Goal: Task Accomplishment & Management: Manage account settings

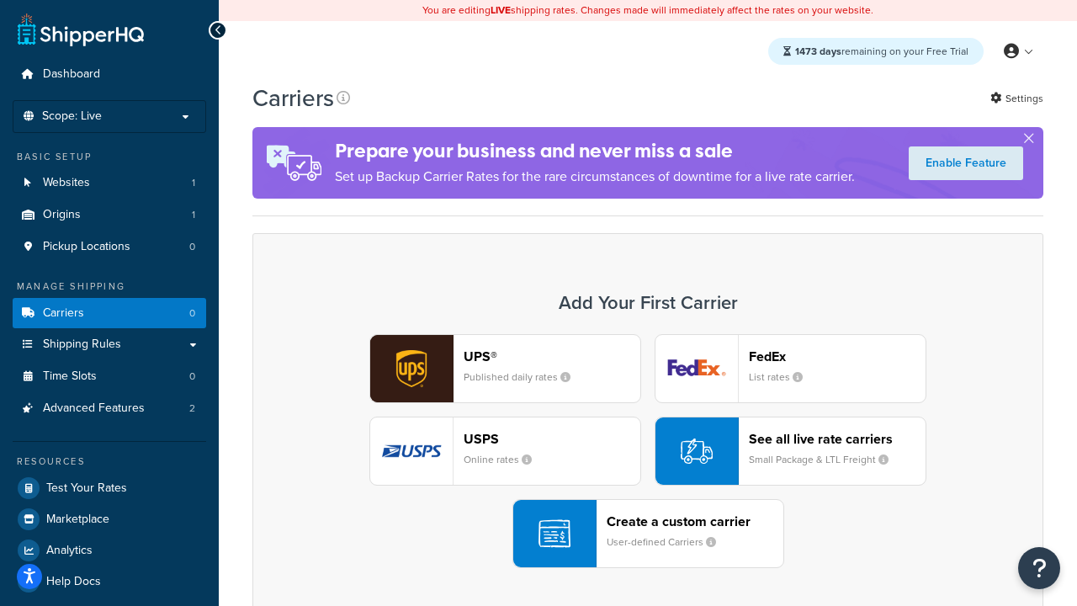
click at [648, 452] on div "UPS® Published daily rates FedEx List rates USPS Online rates See all live rate…" at bounding box center [648, 451] width 756 height 234
click at [838, 357] on header "FedEx" at bounding box center [837, 356] width 177 height 16
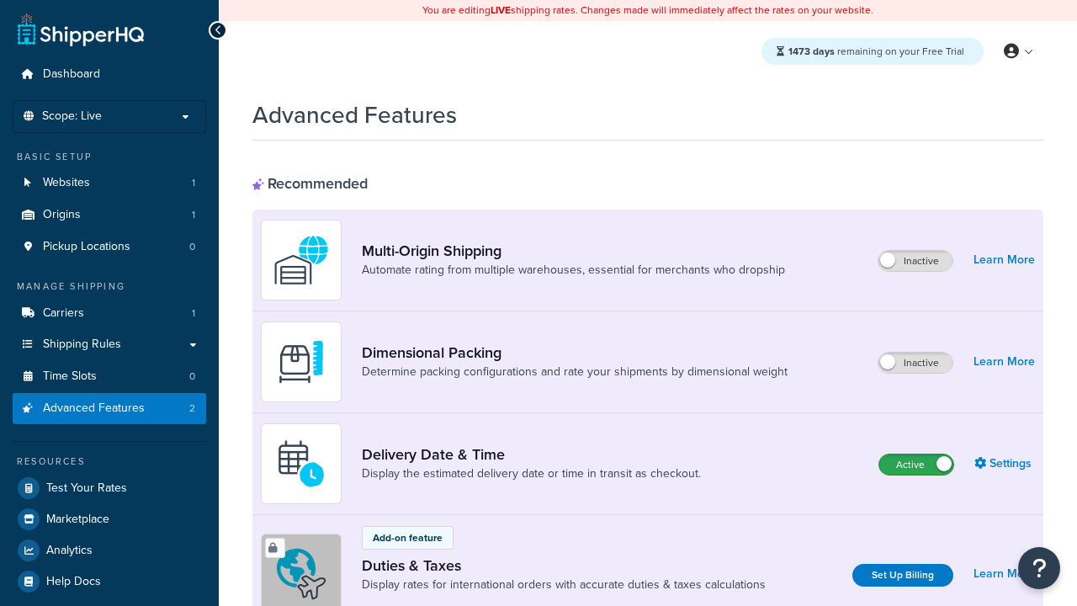
click at [917, 465] on label "Active" at bounding box center [917, 465] width 74 height 20
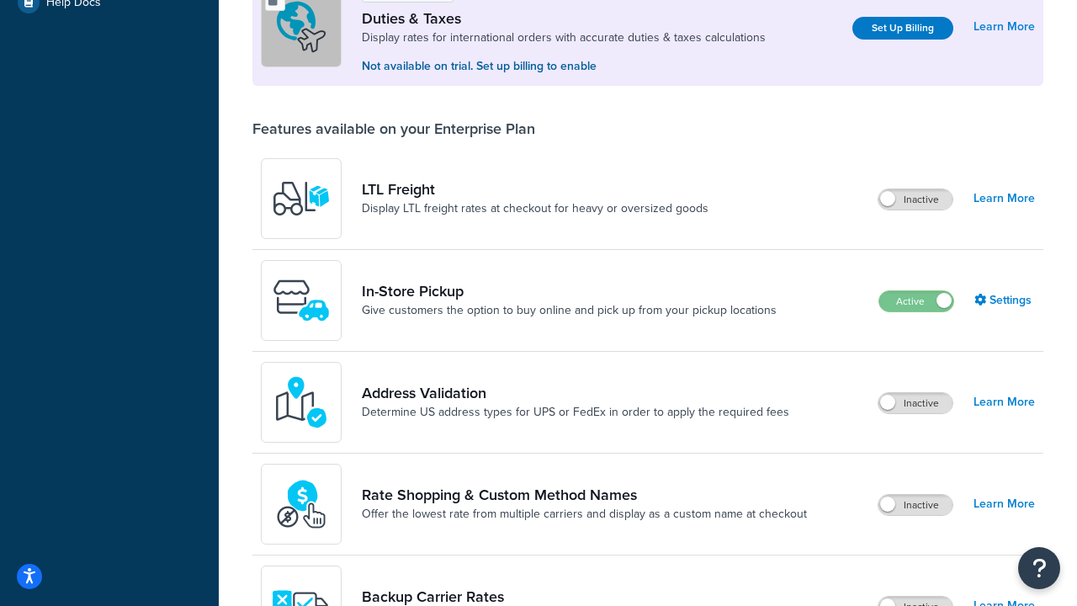
scroll to position [515, 0]
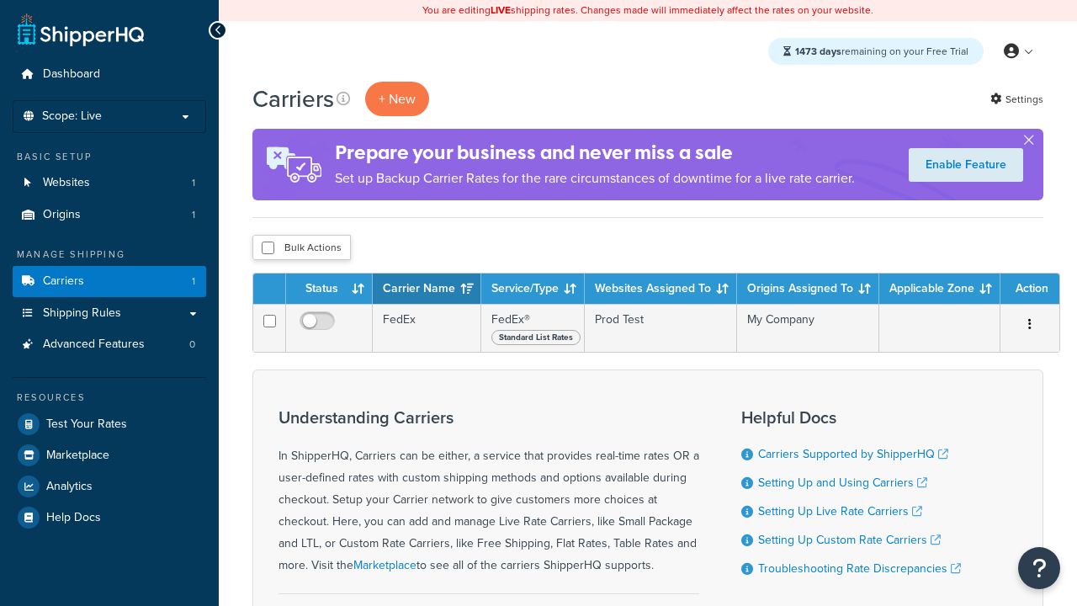
click at [268, 249] on input "checkbox" at bounding box center [268, 248] width 13 height 13
checkbox input "true"
click at [0, 0] on button "Delete" at bounding box center [0, 0] width 0 height 0
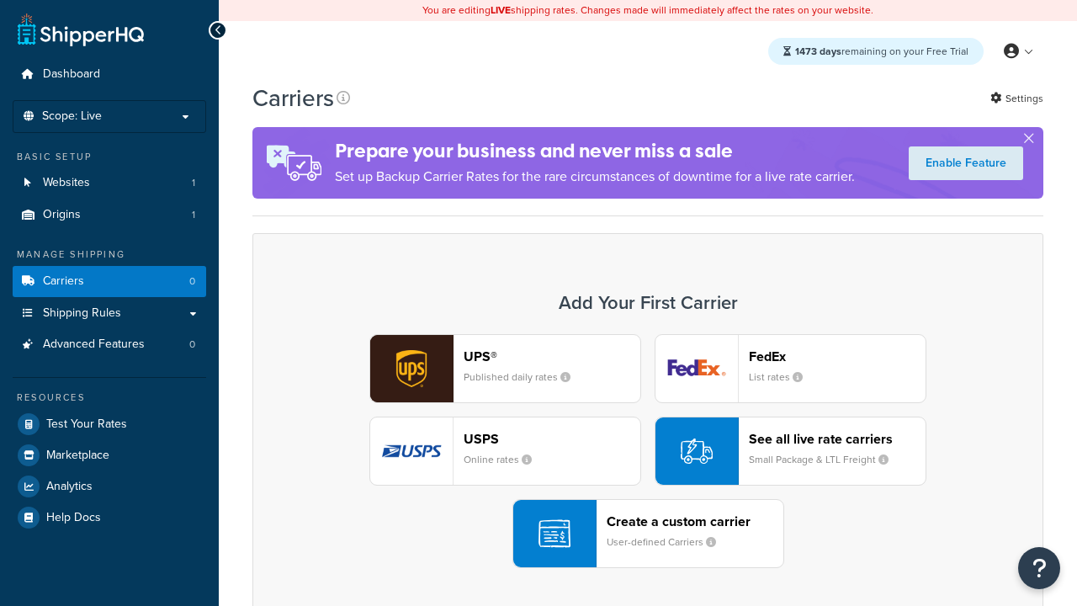
click at [648, 452] on div "UPS® Published daily rates FedEx List rates USPS Online rates See all live rate…" at bounding box center [648, 451] width 756 height 234
click at [838, 357] on header "FedEx" at bounding box center [837, 356] width 177 height 16
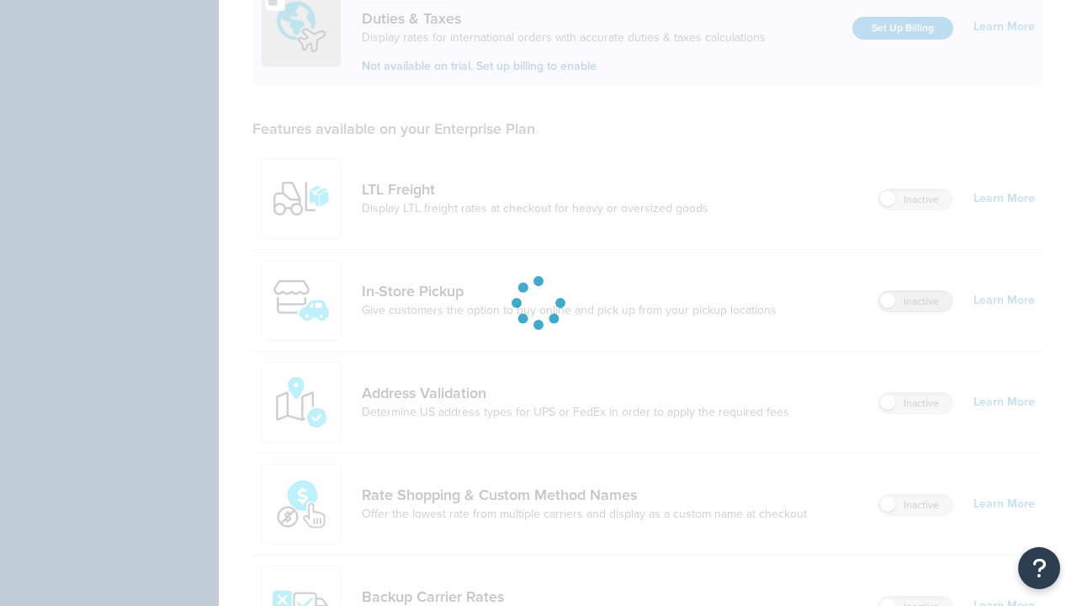
click at [917, 291] on label "Inactive" at bounding box center [916, 301] width 74 height 20
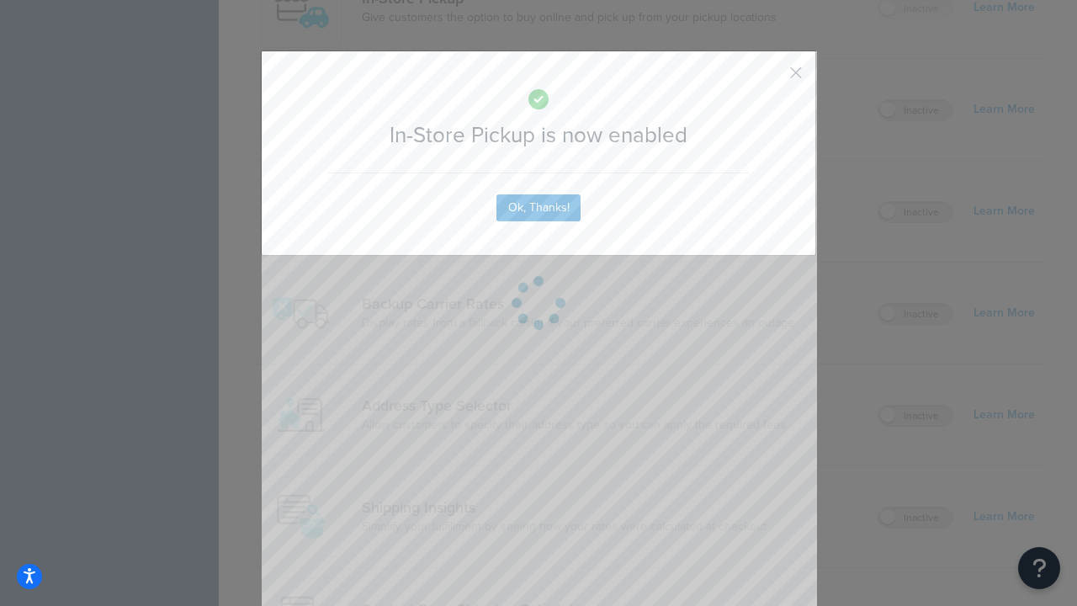
click at [771, 78] on button "button" at bounding box center [771, 79] width 4 height 4
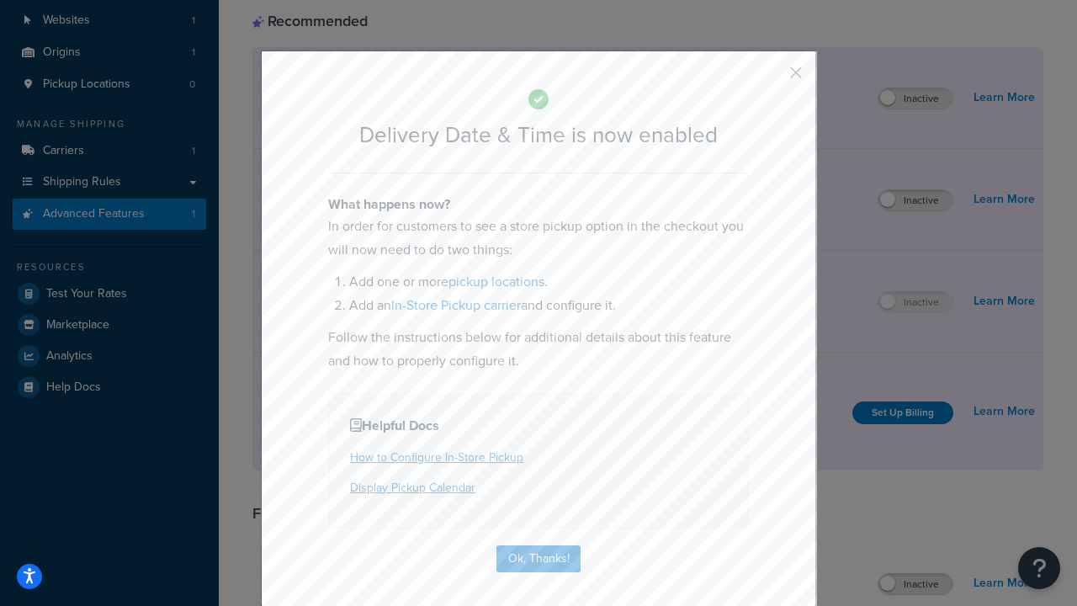
click at [771, 78] on button "button" at bounding box center [771, 79] width 4 height 4
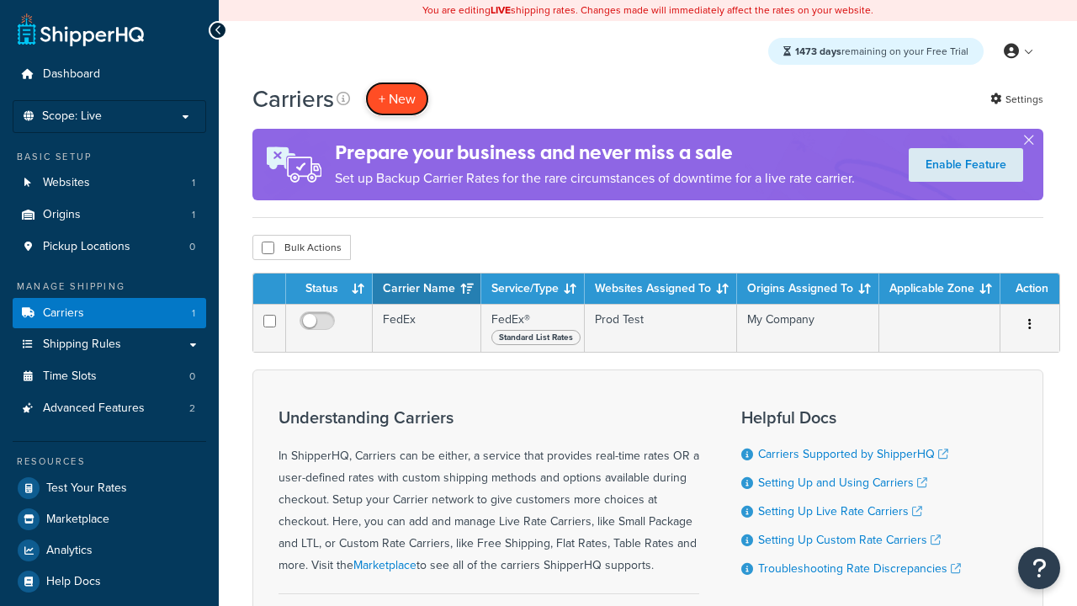
click at [397, 99] on button "+ New" at bounding box center [397, 99] width 64 height 35
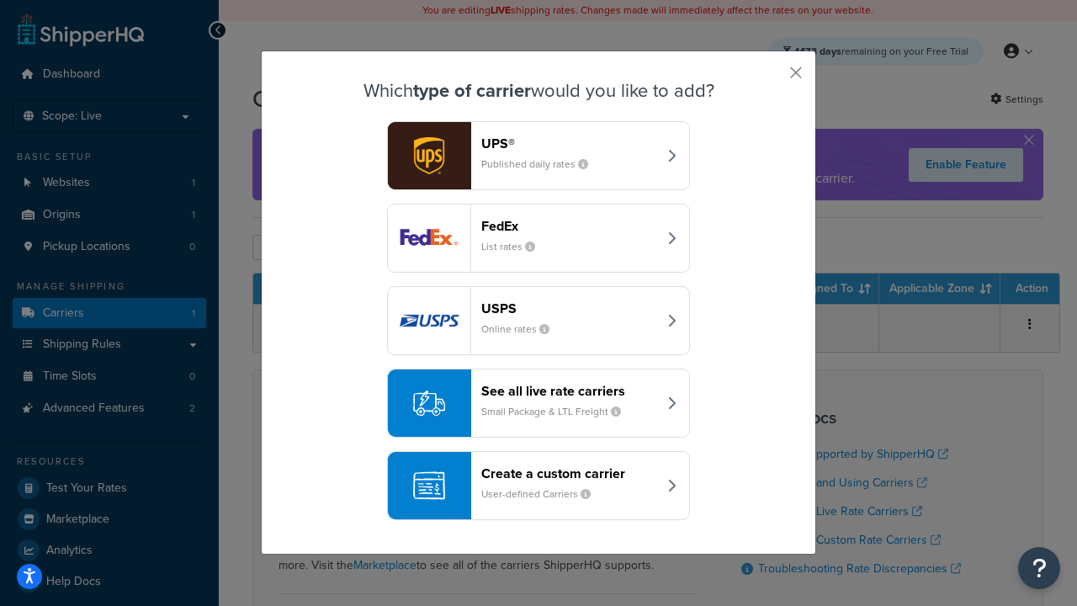
click at [539, 487] on div "Create a custom carrier User-defined Carriers" at bounding box center [569, 485] width 176 height 40
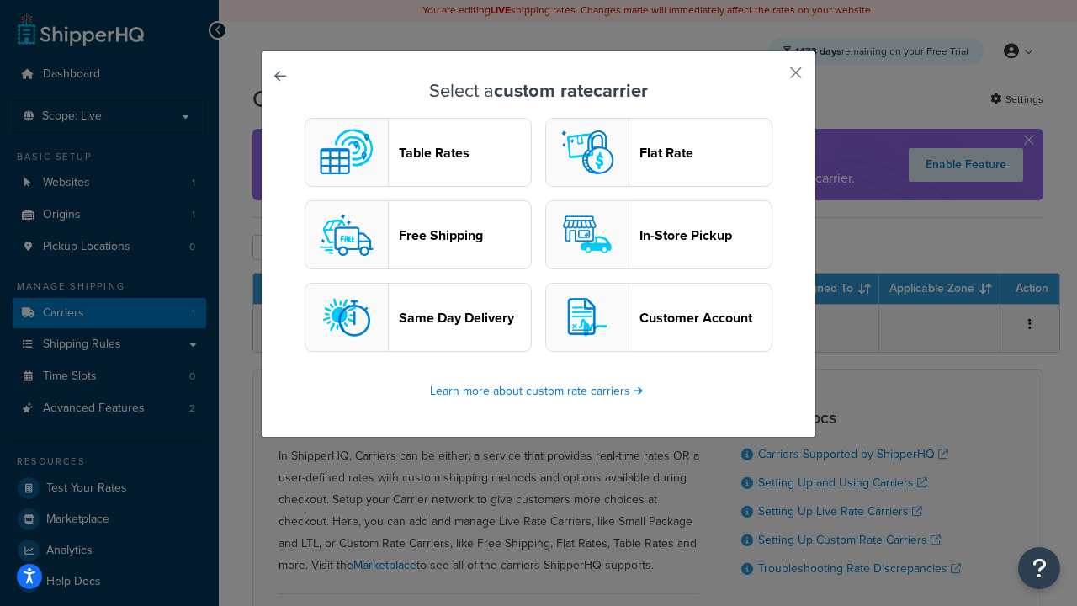
click at [659, 236] on header "In-Store Pickup" at bounding box center [706, 235] width 132 height 16
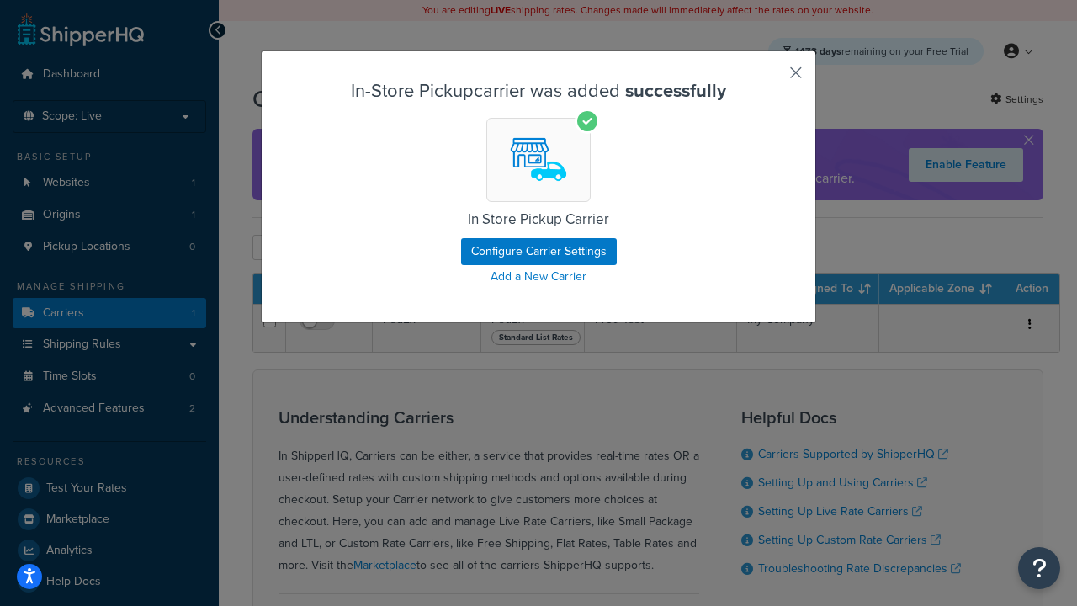
click at [771, 78] on button "button" at bounding box center [771, 79] width 4 height 4
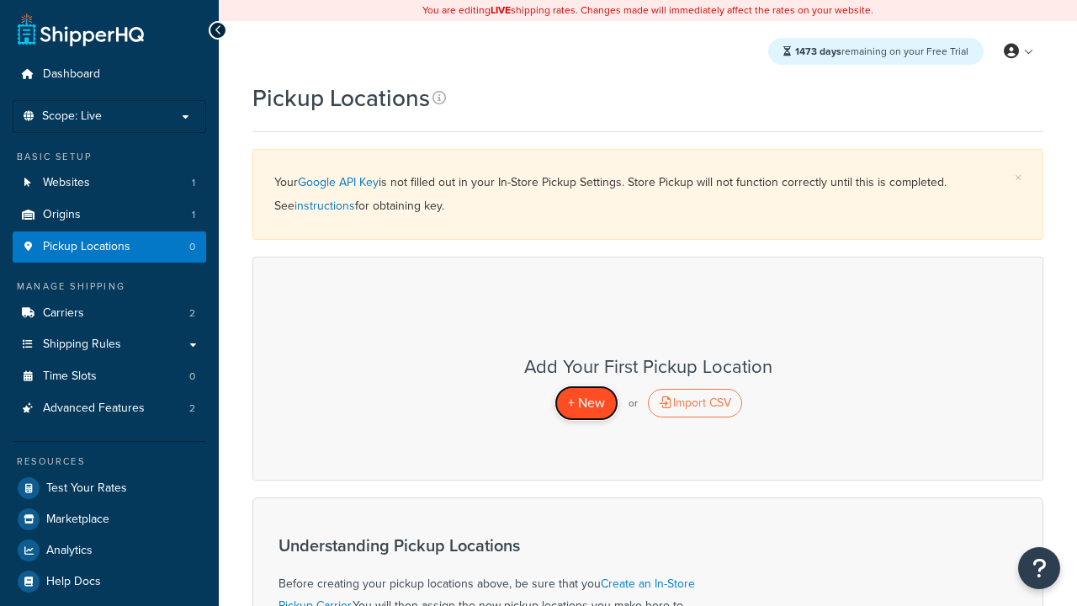
click at [586, 403] on span "+ New" at bounding box center [586, 402] width 37 height 19
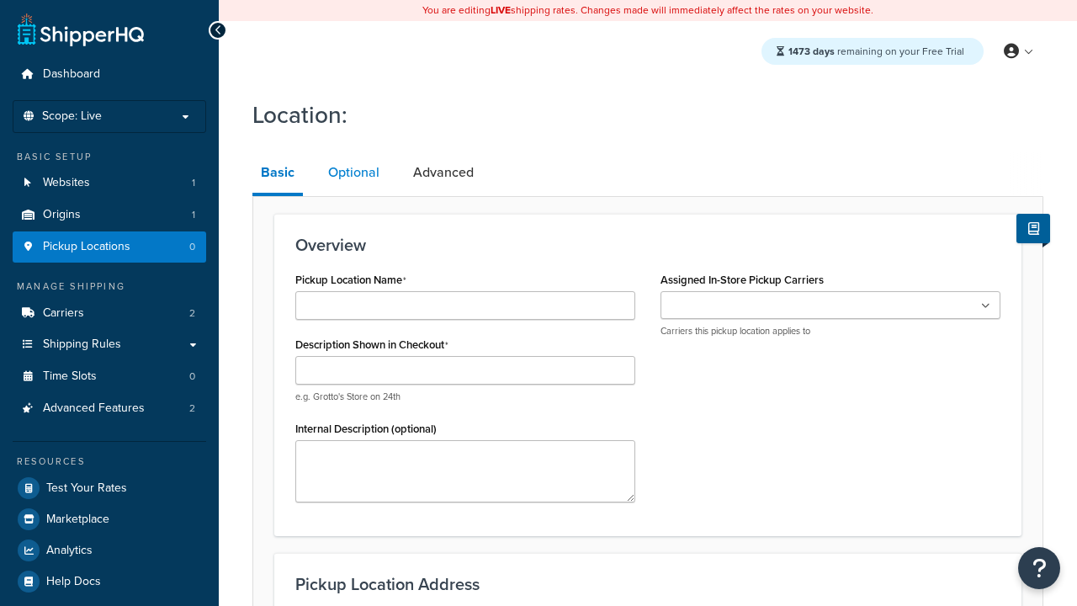
click at [353, 173] on link "Optional" at bounding box center [354, 172] width 68 height 40
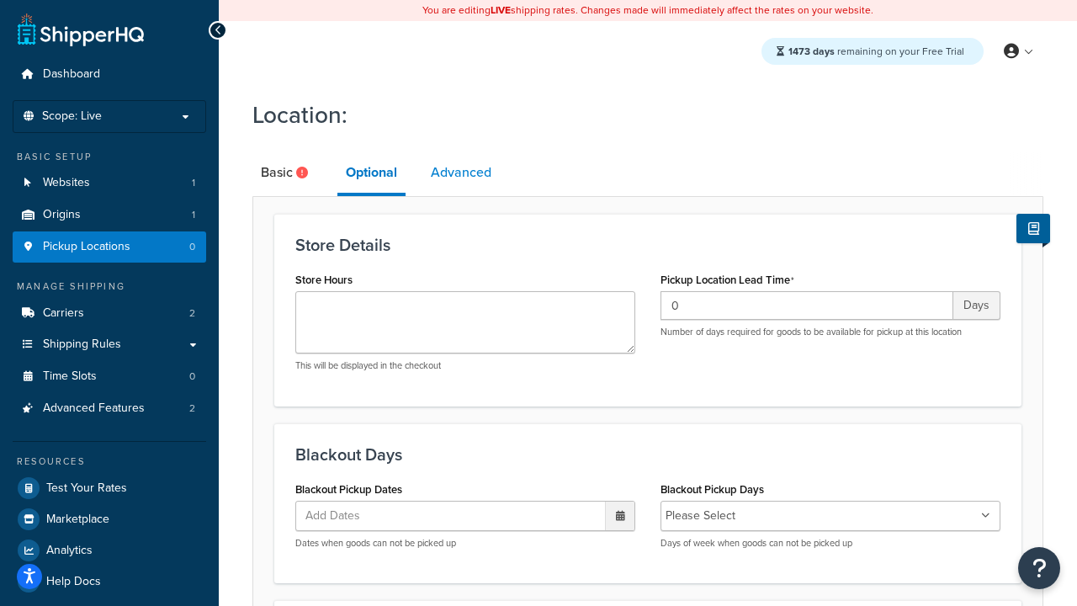
click at [462, 173] on link "Advanced" at bounding box center [461, 172] width 77 height 40
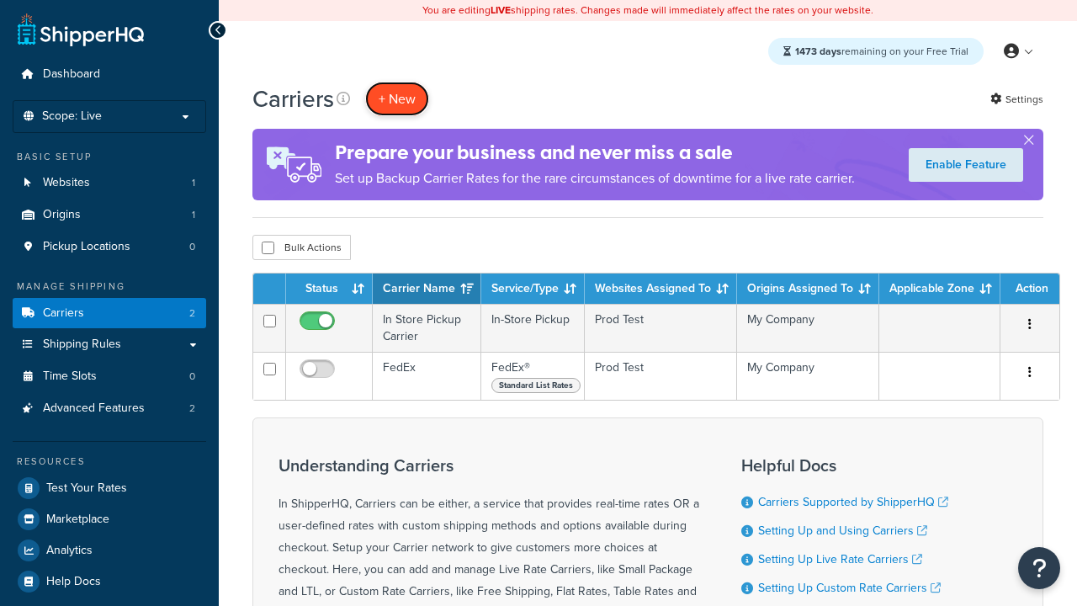
click at [397, 99] on button "+ New" at bounding box center [397, 99] width 64 height 35
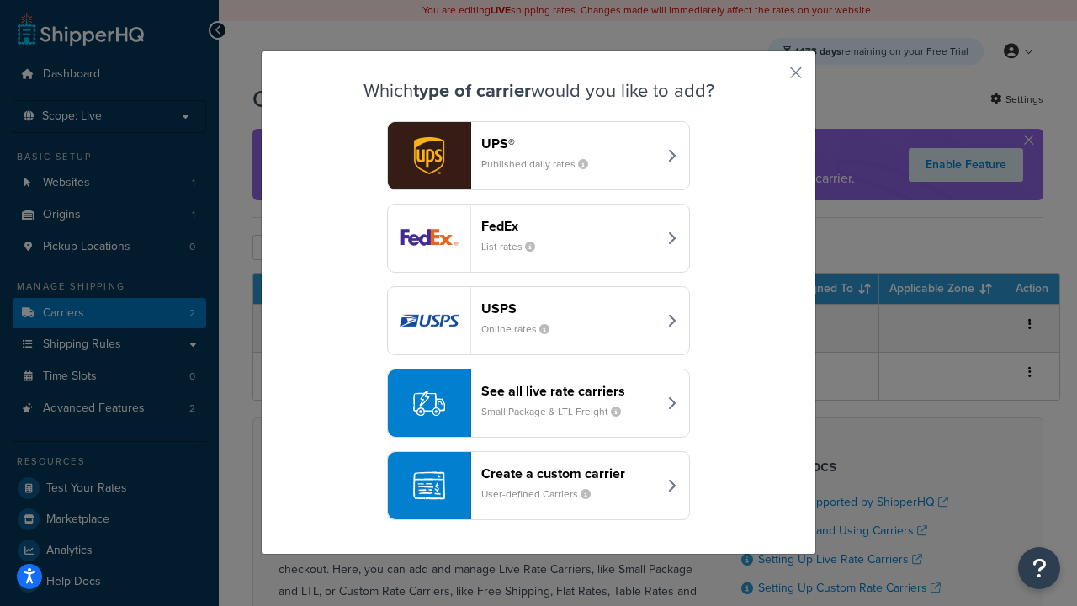
click at [539, 404] on div "See all live rate carriers Small Package & LTL Freight" at bounding box center [569, 403] width 176 height 40
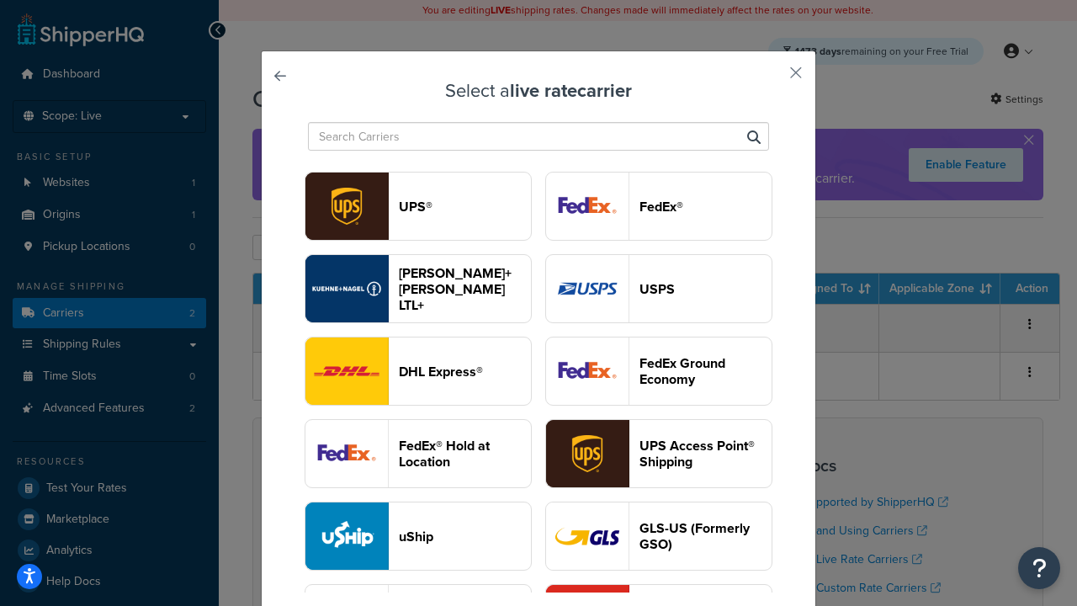
click at [465, 207] on header "UPS®" at bounding box center [465, 207] width 132 height 16
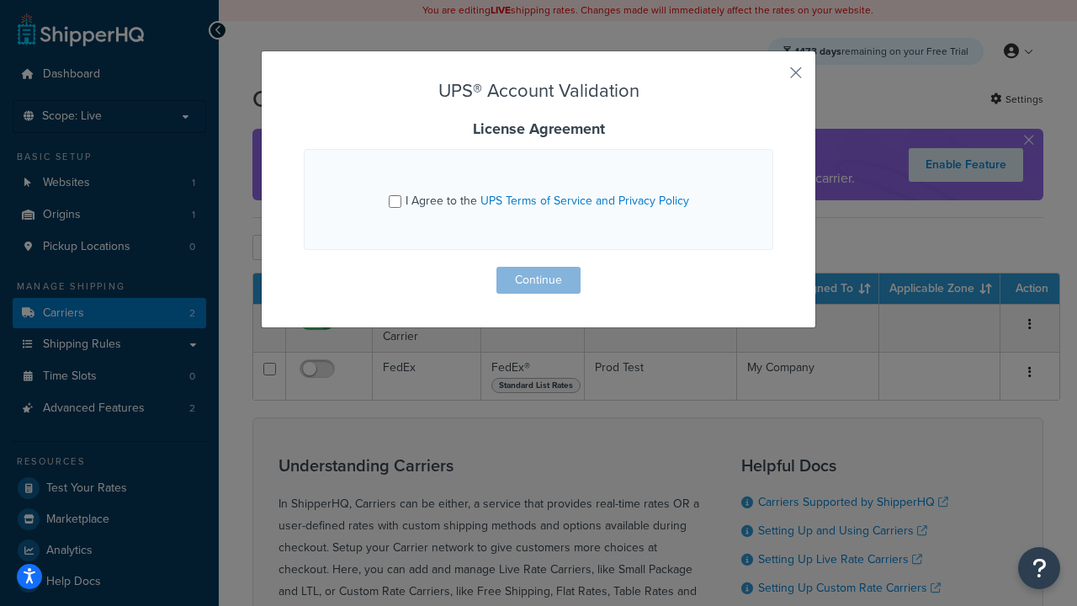
click at [396, 201] on input "I Agree to the UPS Terms of Service and Privacy Policy" at bounding box center [395, 201] width 13 height 13
checkbox input "true"
